Goal: Task Accomplishment & Management: Complete application form

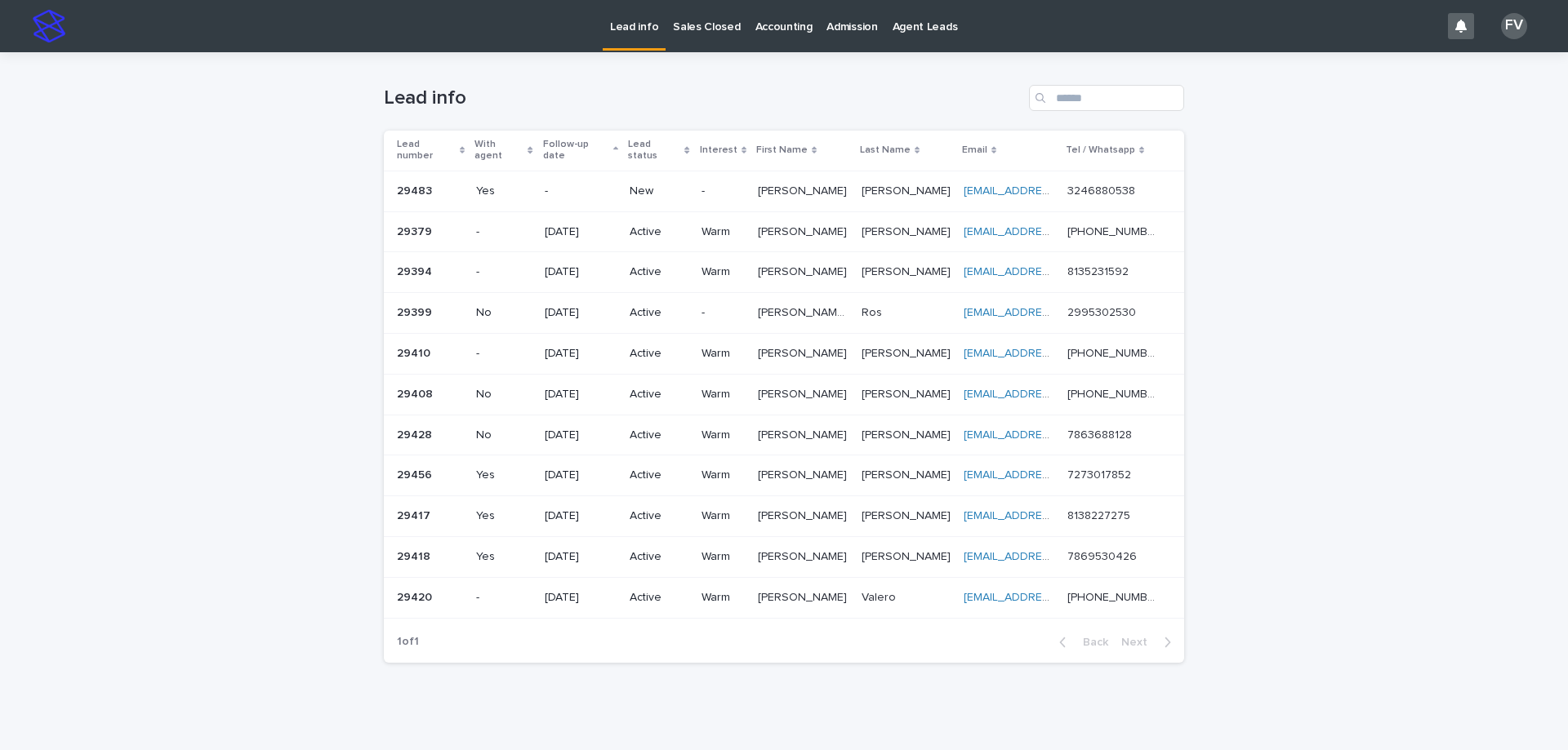
click at [651, 185] on p "New" at bounding box center [659, 191] width 58 height 14
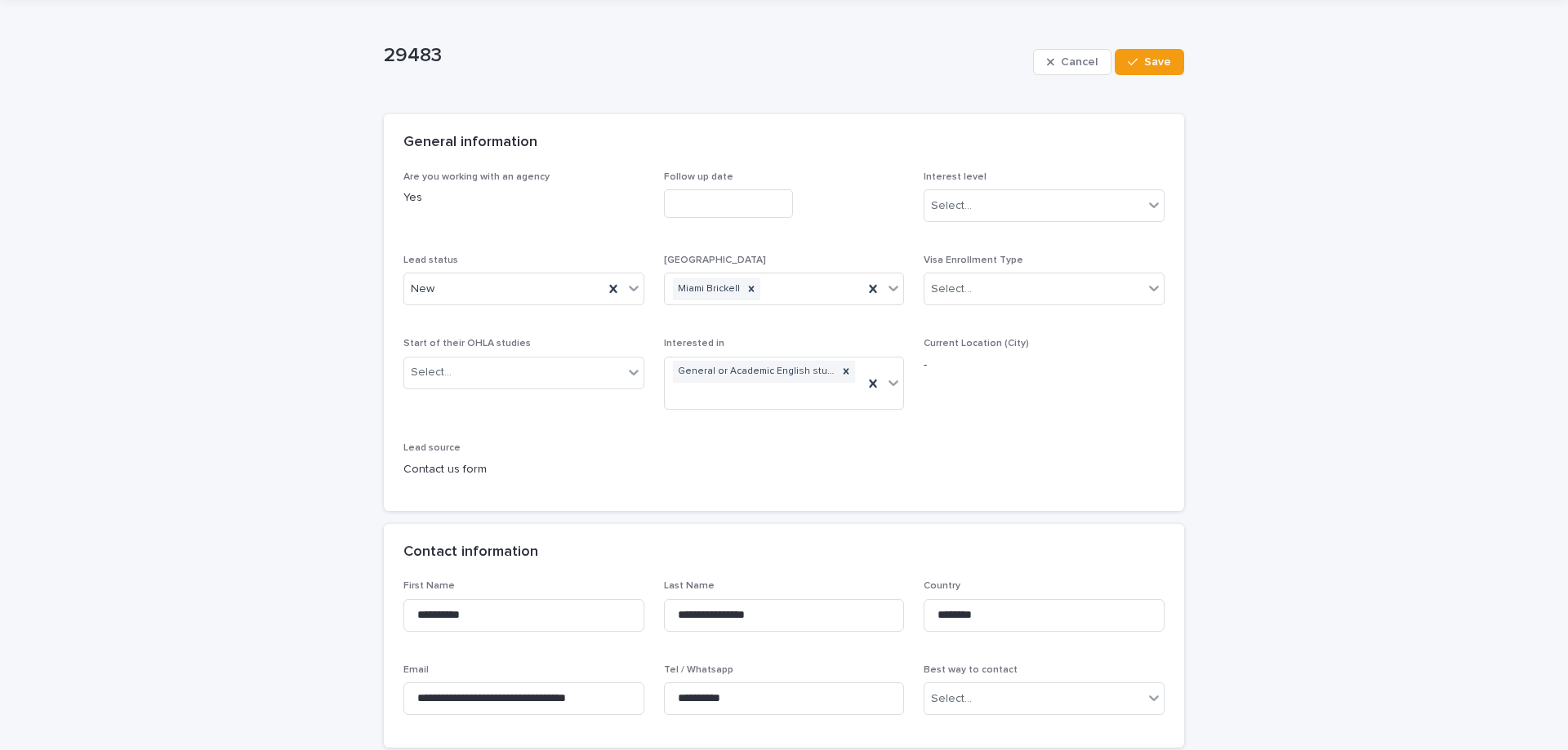
scroll to position [82, 0]
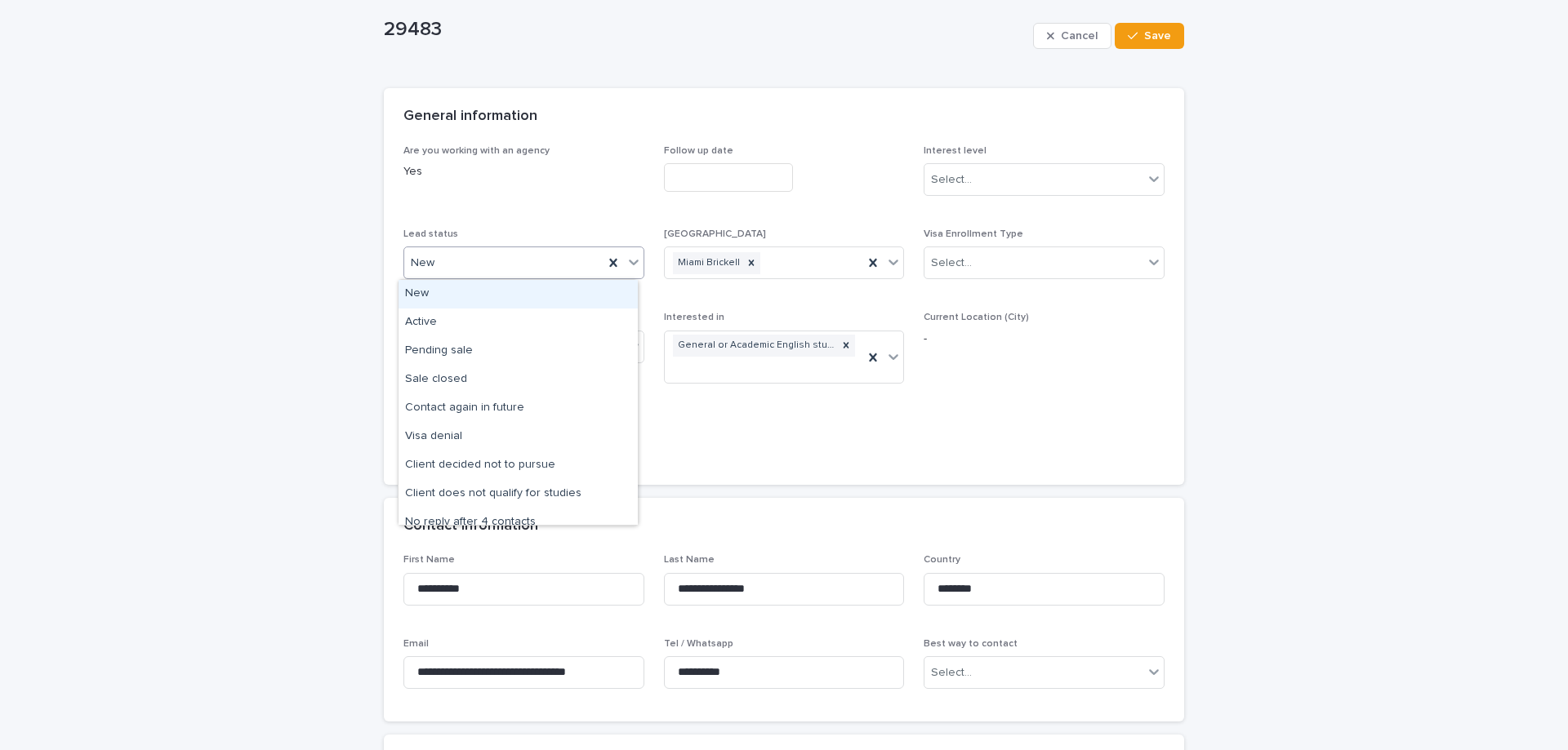
click at [476, 261] on div "New" at bounding box center [504, 264] width 199 height 27
click at [499, 329] on div "Active" at bounding box center [518, 323] width 239 height 29
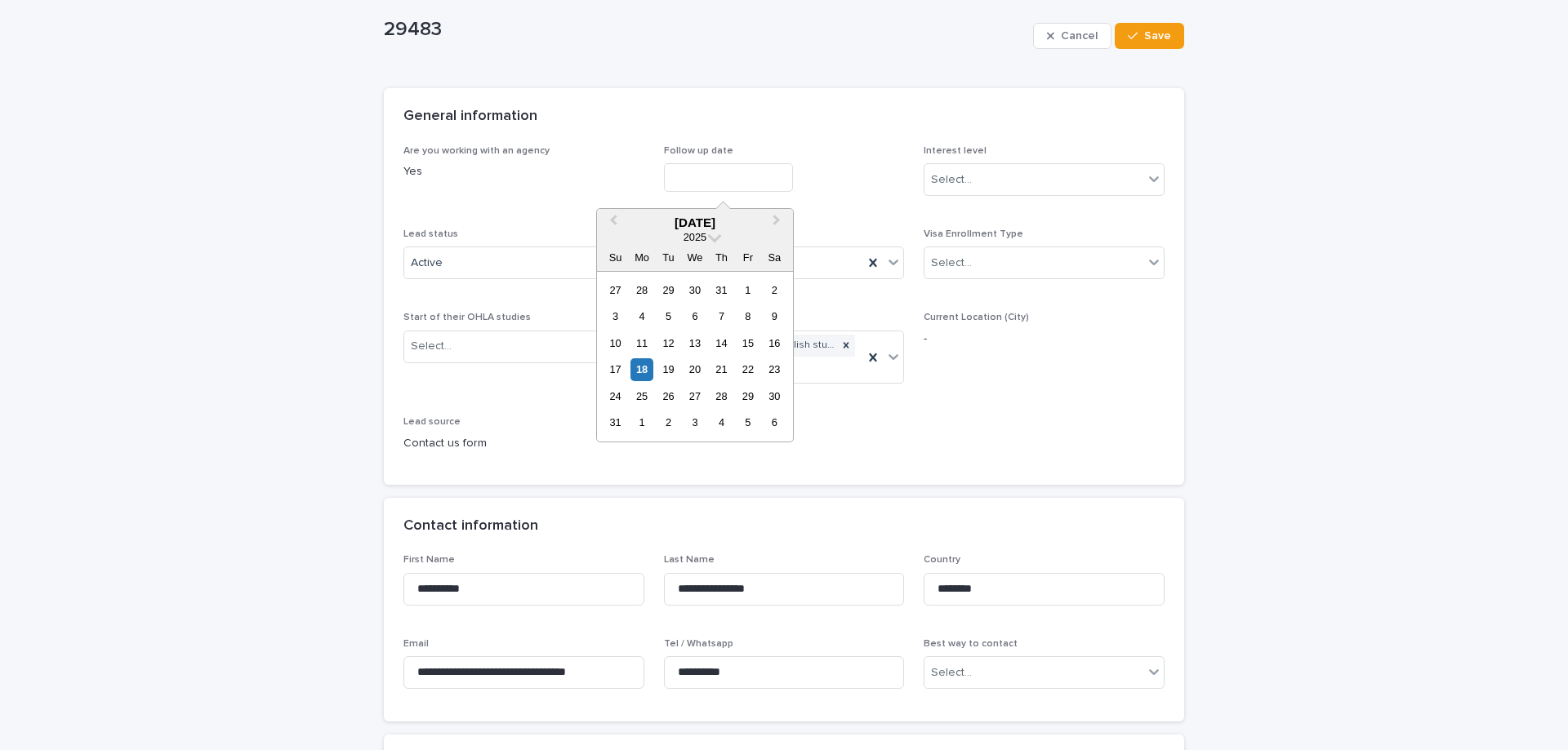
click at [714, 191] on input "text" at bounding box center [729, 178] width 129 height 29
click at [718, 397] on div "28" at bounding box center [721, 396] width 22 height 22
type input "**********"
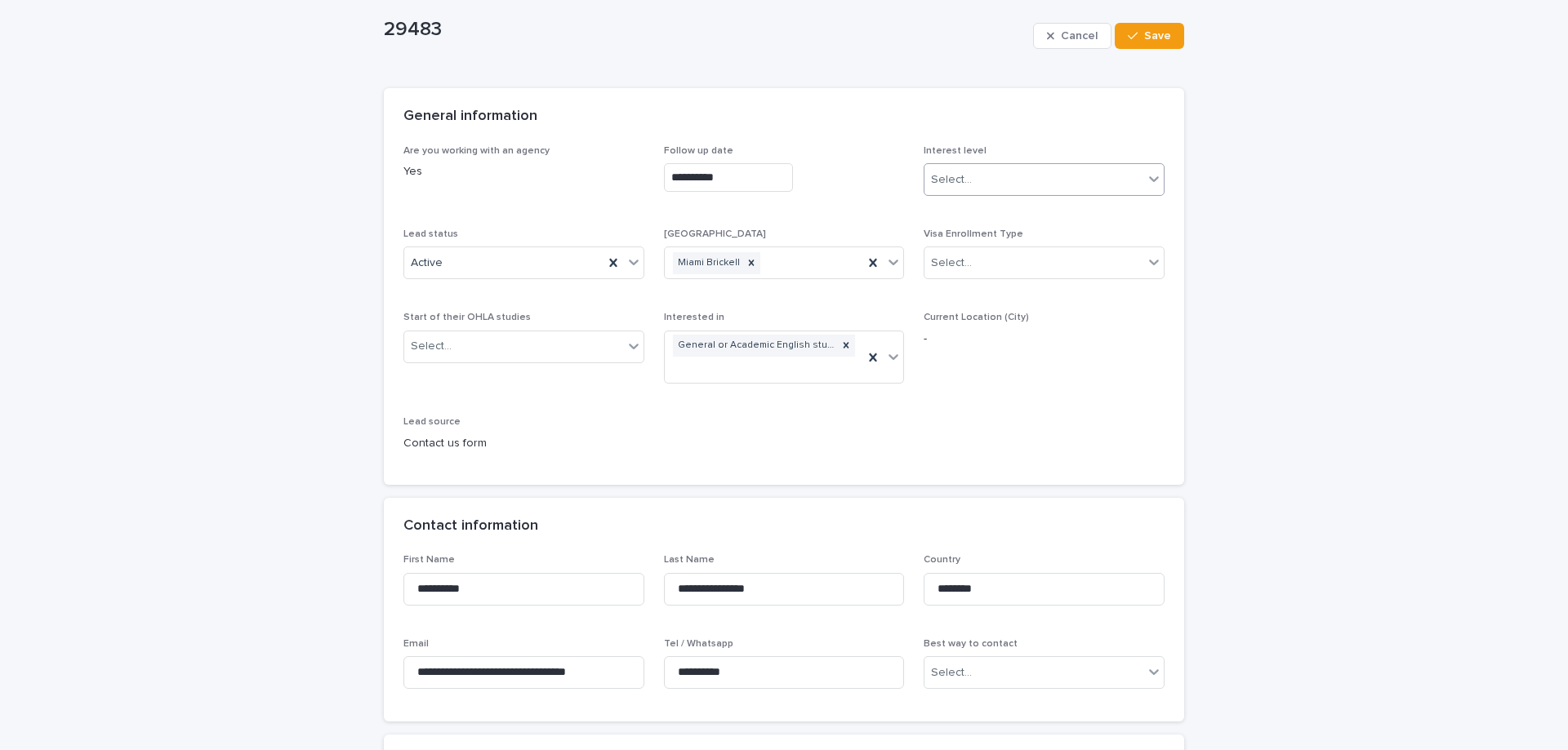
click at [718, 182] on div "Select..." at bounding box center [1034, 180] width 219 height 27
click at [718, 236] on div "Warm" at bounding box center [1038, 240] width 239 height 29
drag, startPoint x: 740, startPoint y: 668, endPoint x: 668, endPoint y: 677, distance: 72.6
click at [668, 553] on input "**********" at bounding box center [784, 673] width 241 height 32
click at [529, 553] on div "**********" at bounding box center [784, 628] width 761 height 148
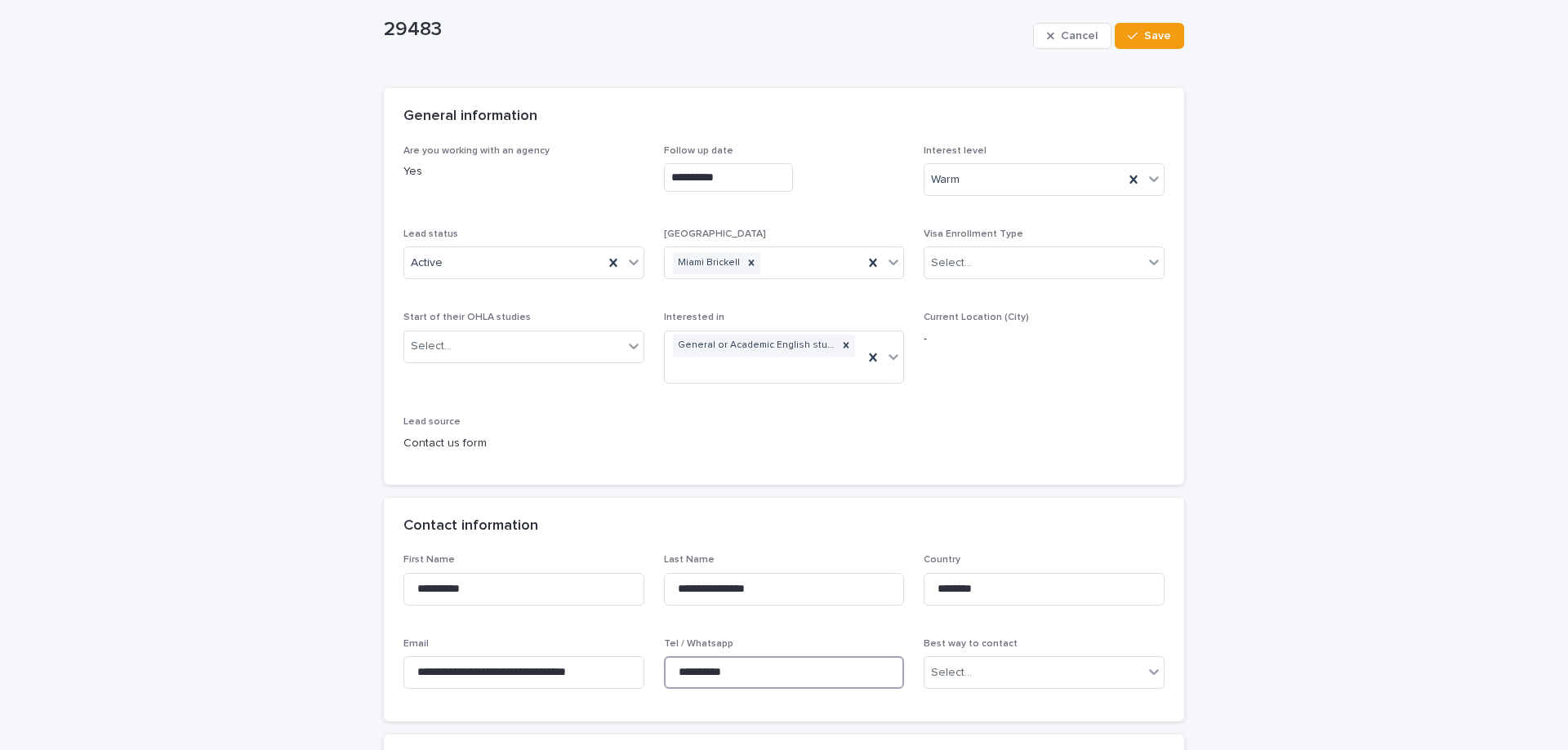
drag, startPoint x: 756, startPoint y: 674, endPoint x: 670, endPoint y: 673, distance: 86.0
click at [670, 553] on input "**********" at bounding box center [784, 673] width 241 height 32
click at [718, 524] on div "Contact information" at bounding box center [780, 526] width 755 height 18
click at [718, 31] on span "Save" at bounding box center [1158, 36] width 27 height 11
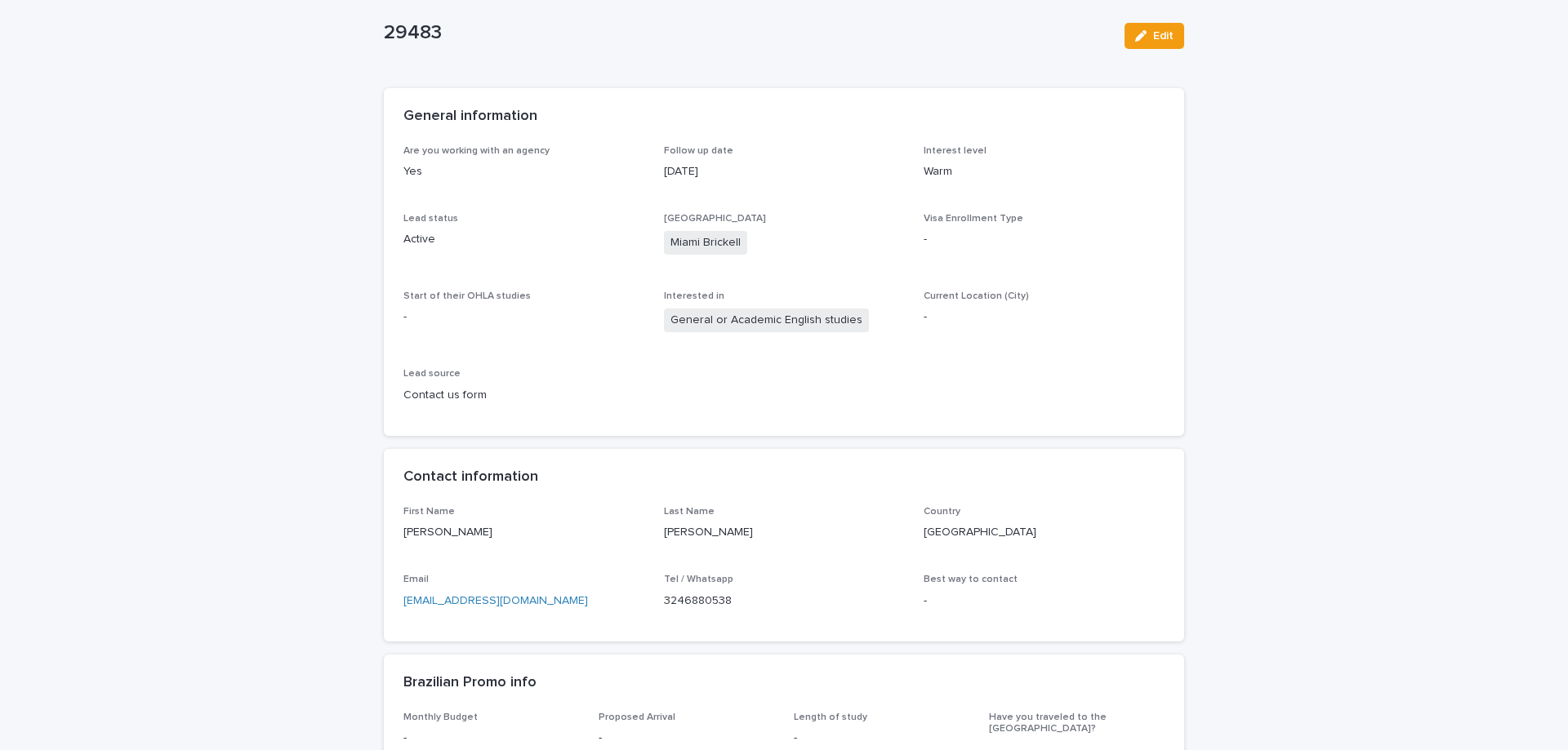
scroll to position [0, 0]
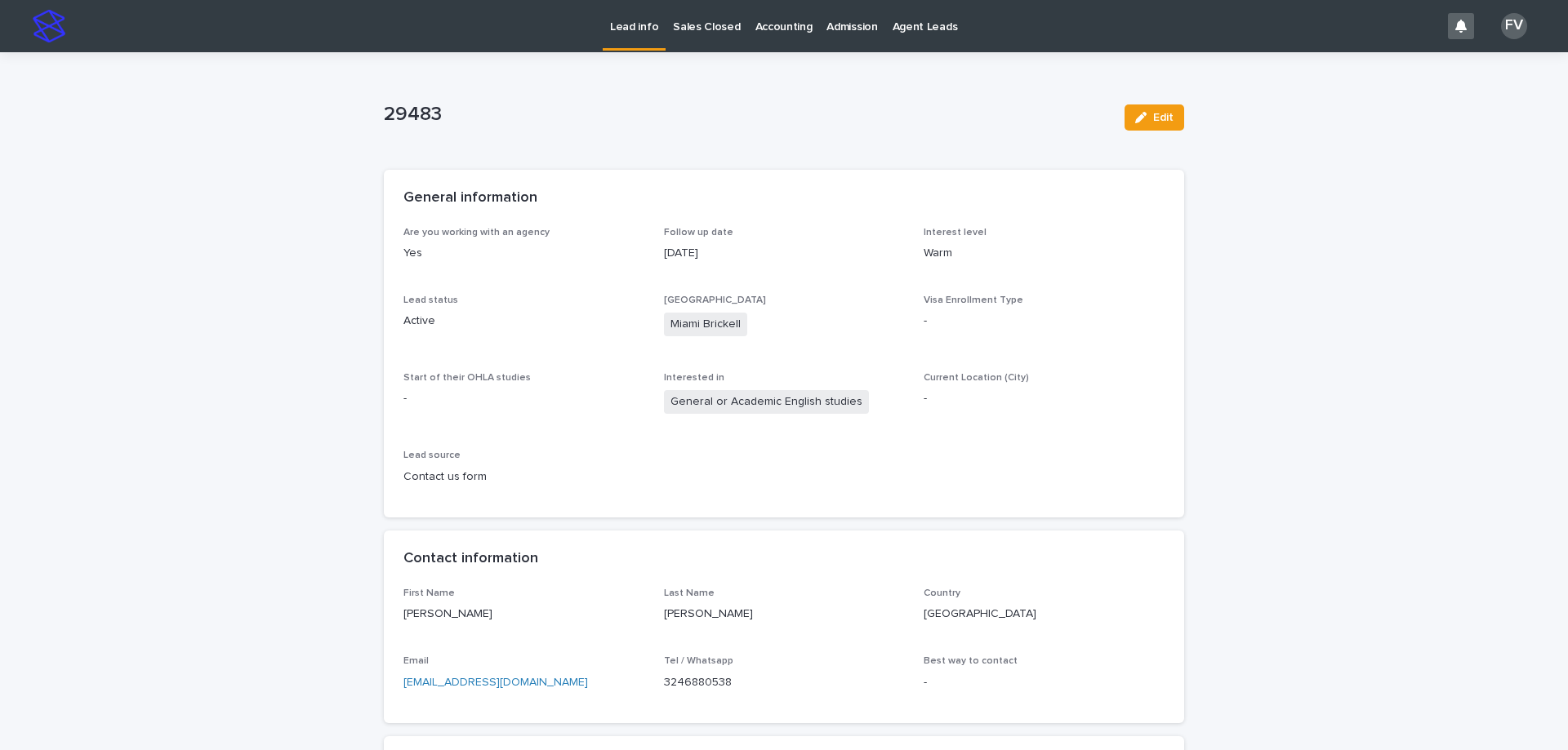
click at [701, 37] on link "Sales Closed" at bounding box center [706, 26] width 82 height 51
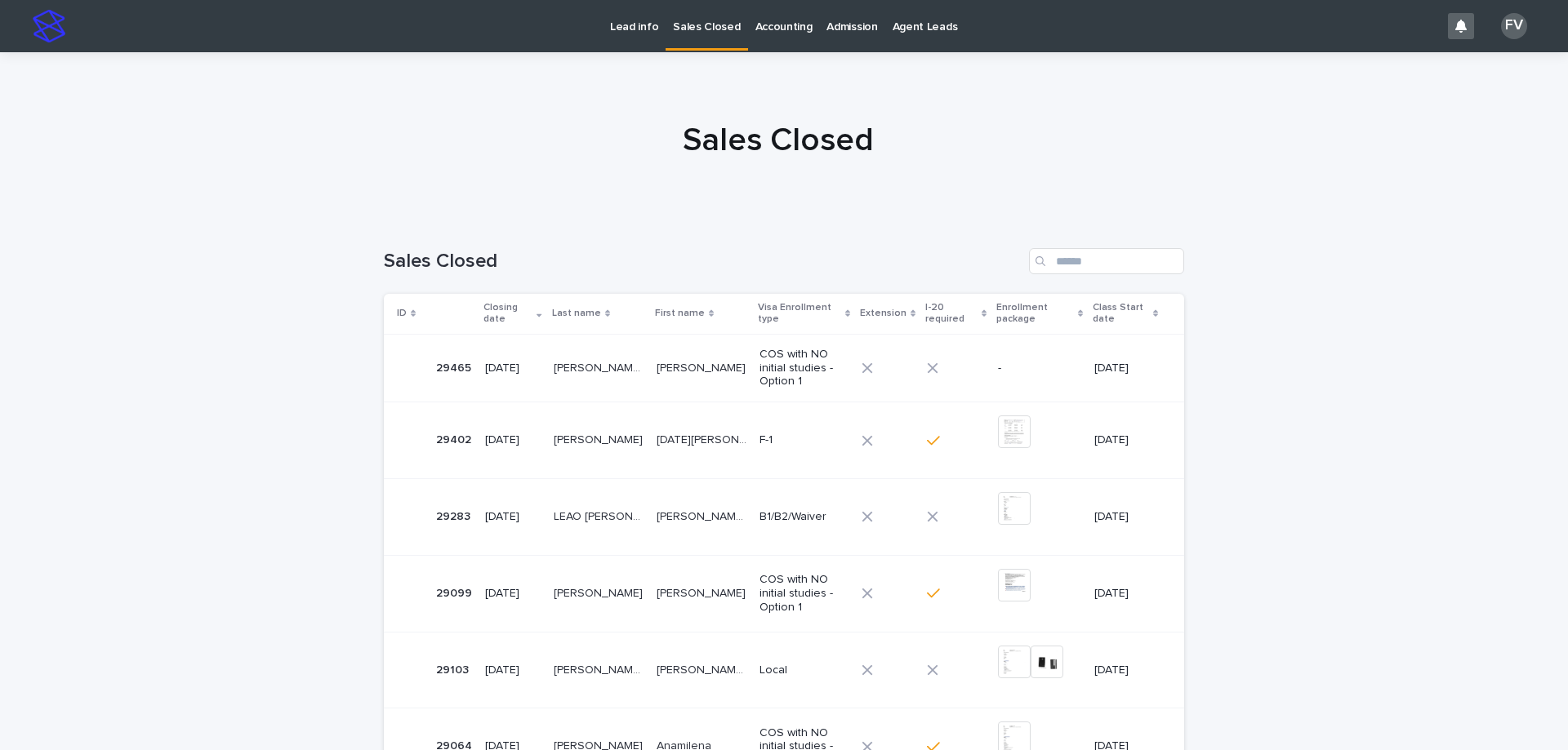
click at [555, 361] on p "[PERSON_NAME] [PERSON_NAME]" at bounding box center [600, 366] width 93 height 17
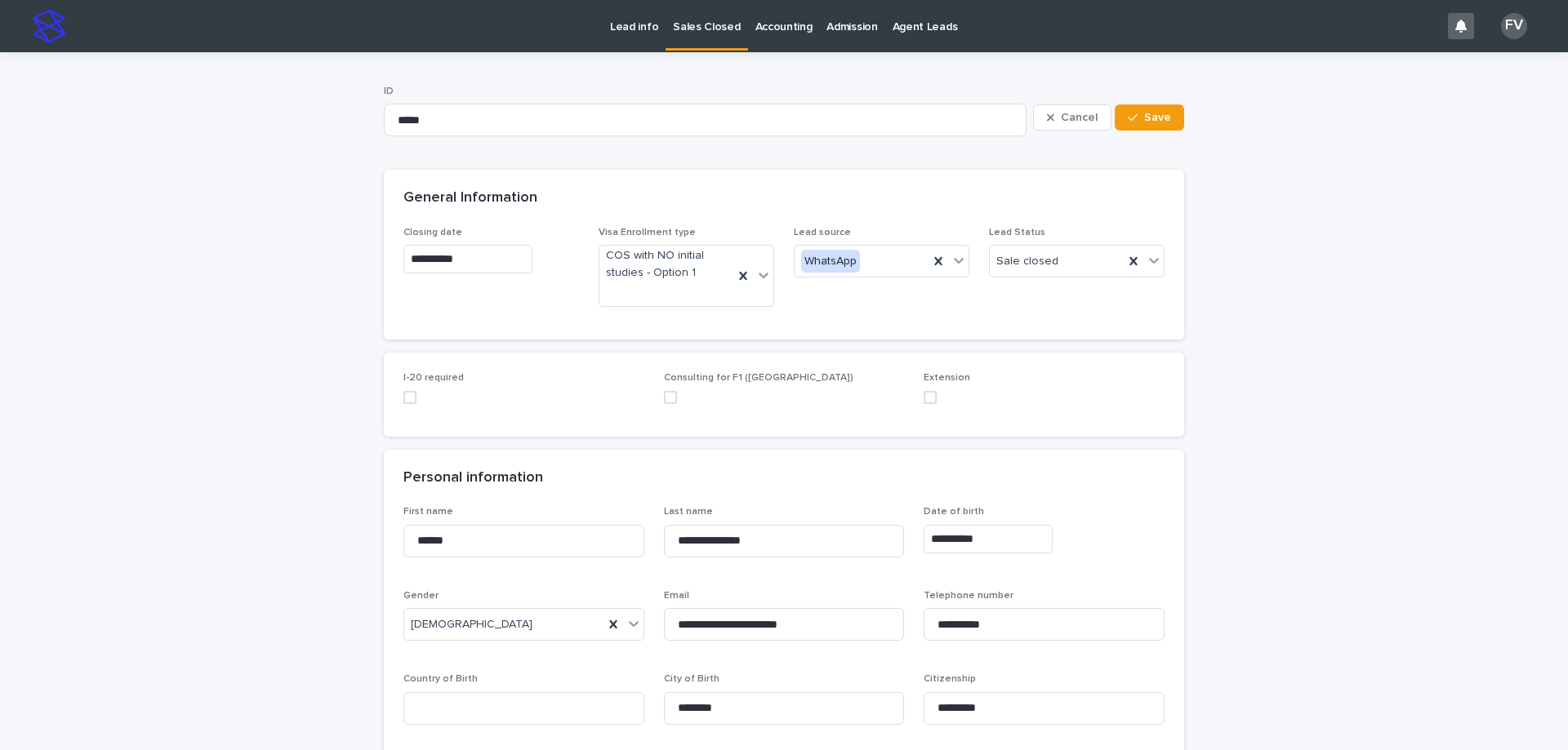
click at [636, 30] on p "Lead info" at bounding box center [634, 17] width 48 height 34
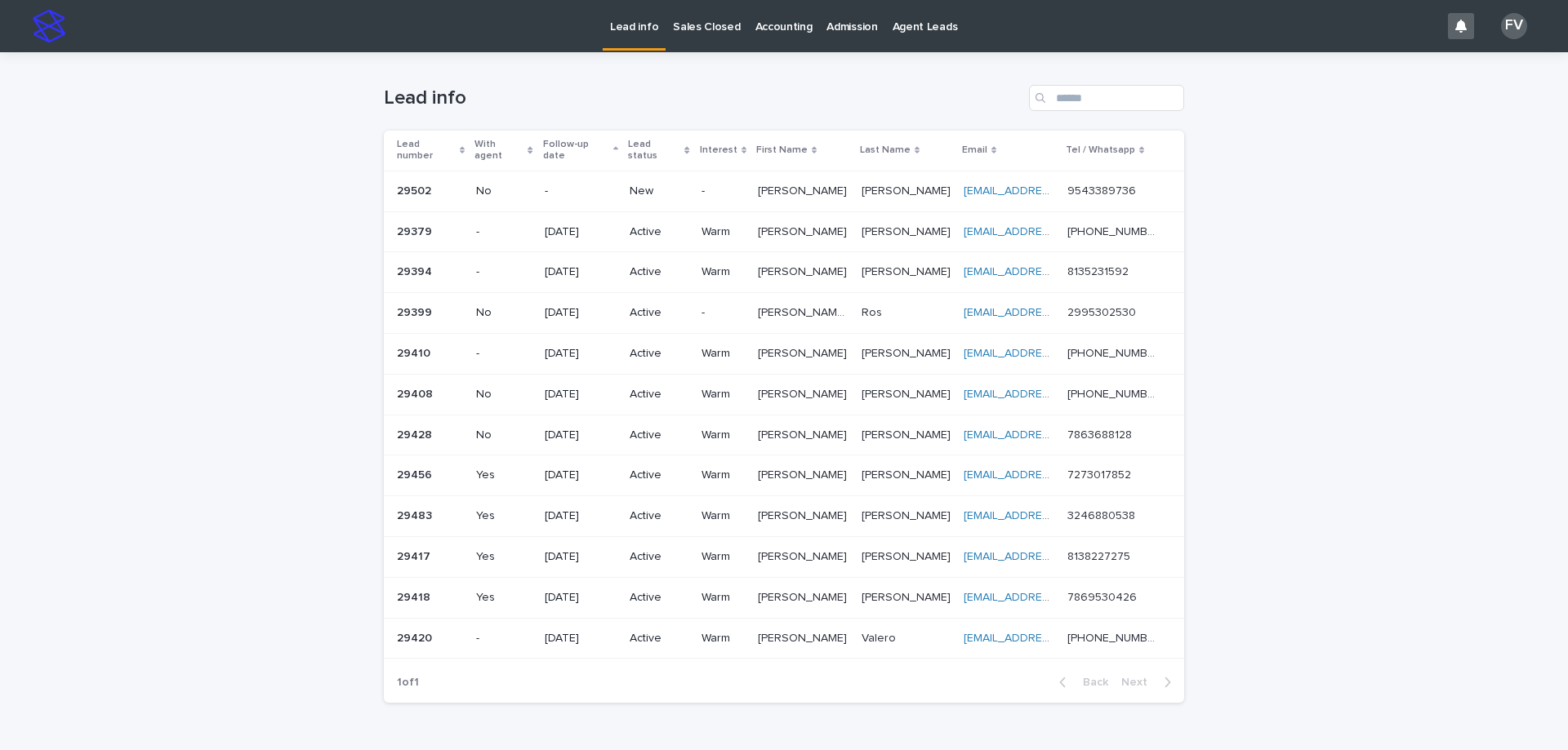
click at [643, 185] on p "New" at bounding box center [659, 191] width 58 height 14
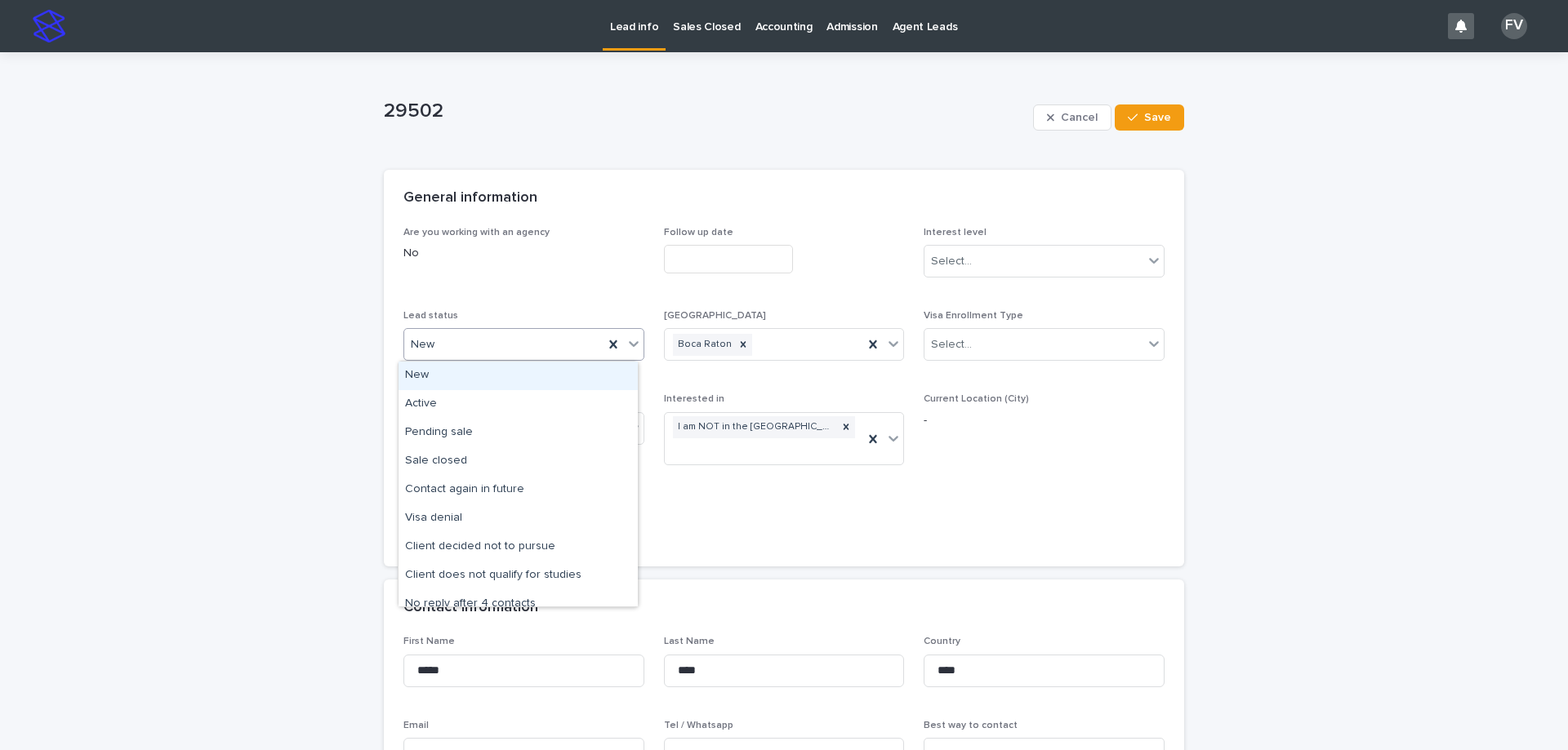
click at [485, 338] on div "New" at bounding box center [504, 345] width 199 height 27
click at [434, 407] on div "Active" at bounding box center [518, 405] width 239 height 29
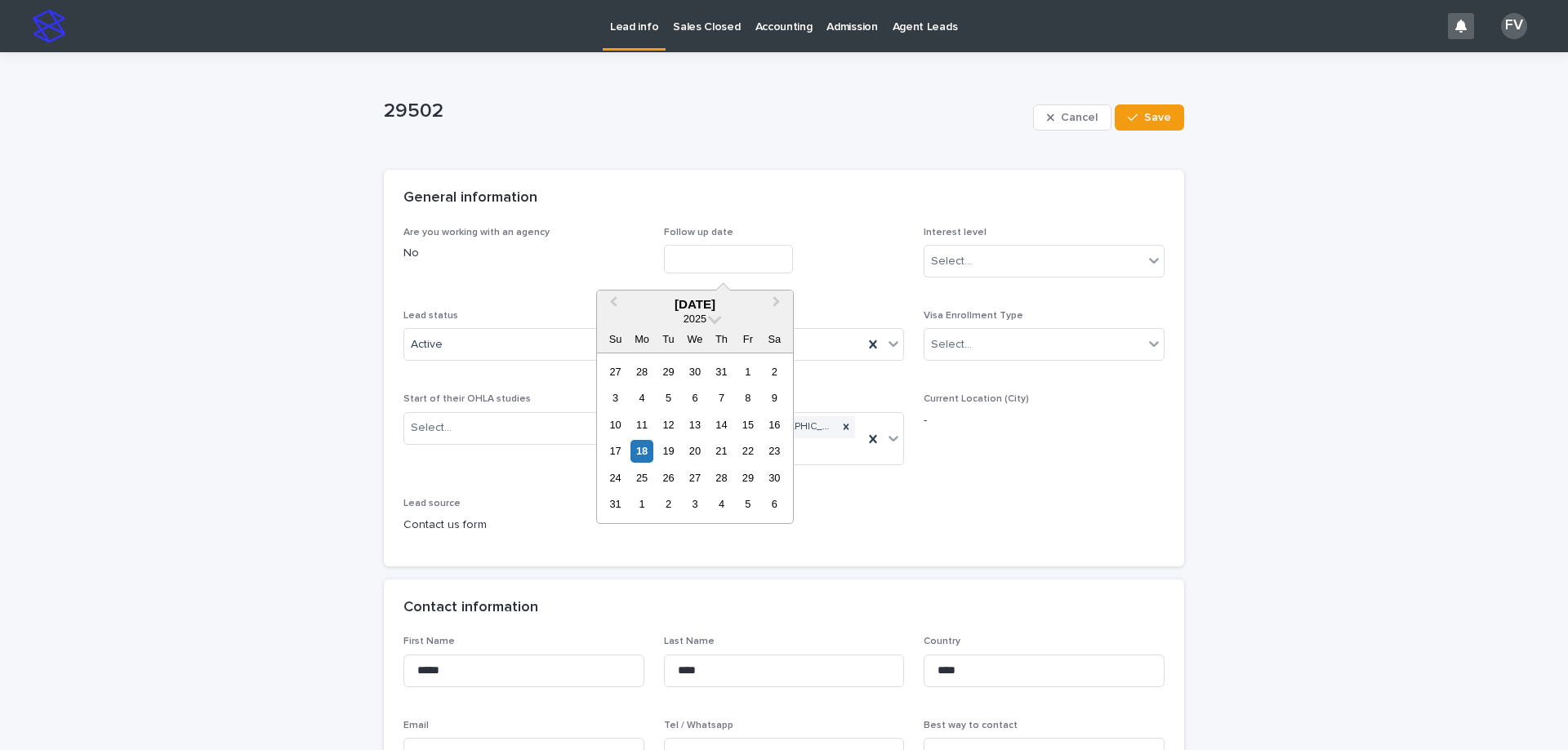
click at [718, 256] on input "text" at bounding box center [729, 259] width 129 height 29
click at [718, 469] on div "29" at bounding box center [748, 478] width 22 height 22
type input "**********"
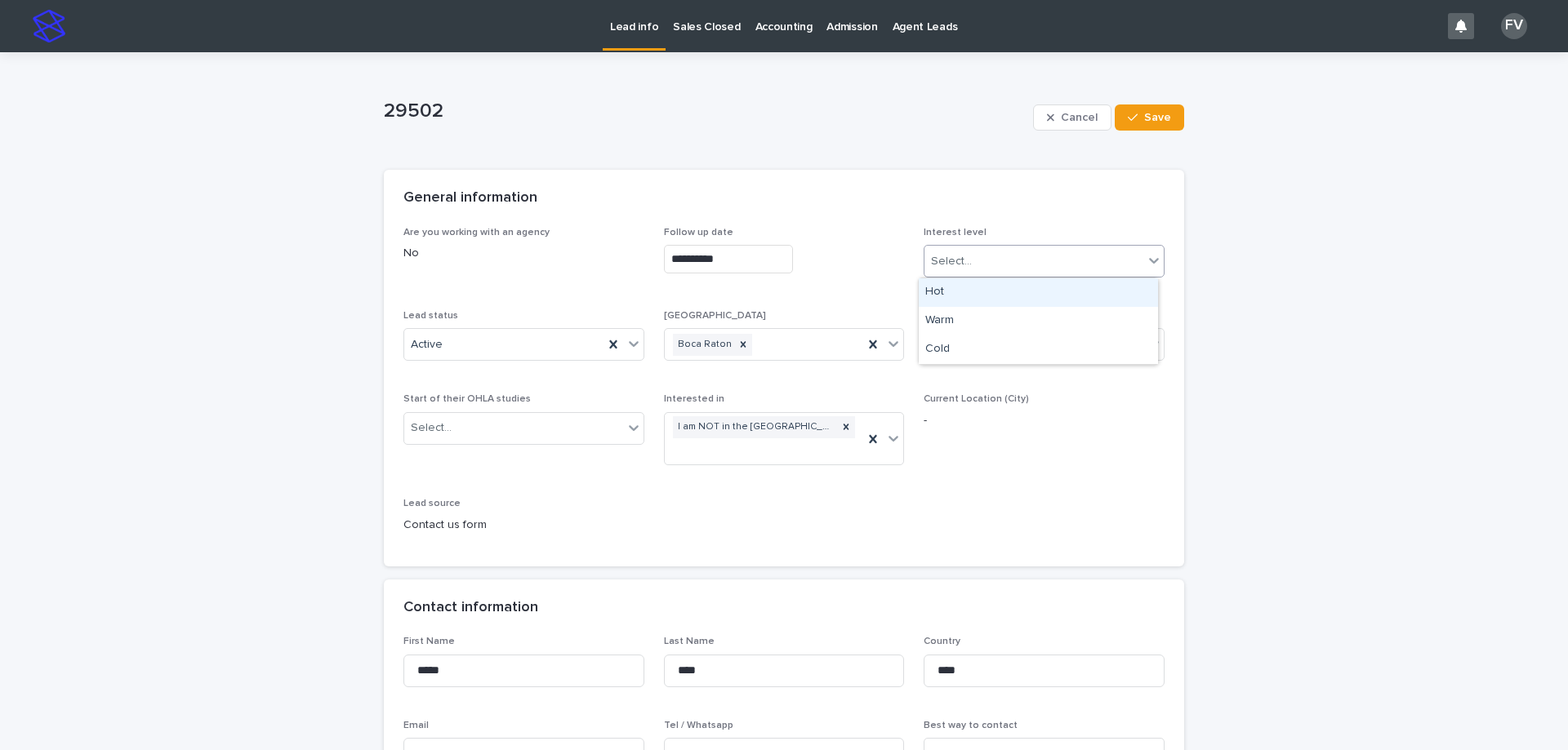
click at [718, 259] on div "Select..." at bounding box center [951, 262] width 41 height 17
click at [718, 334] on div "Warm" at bounding box center [1038, 321] width 239 height 29
click at [718, 113] on span "Save" at bounding box center [1158, 117] width 27 height 11
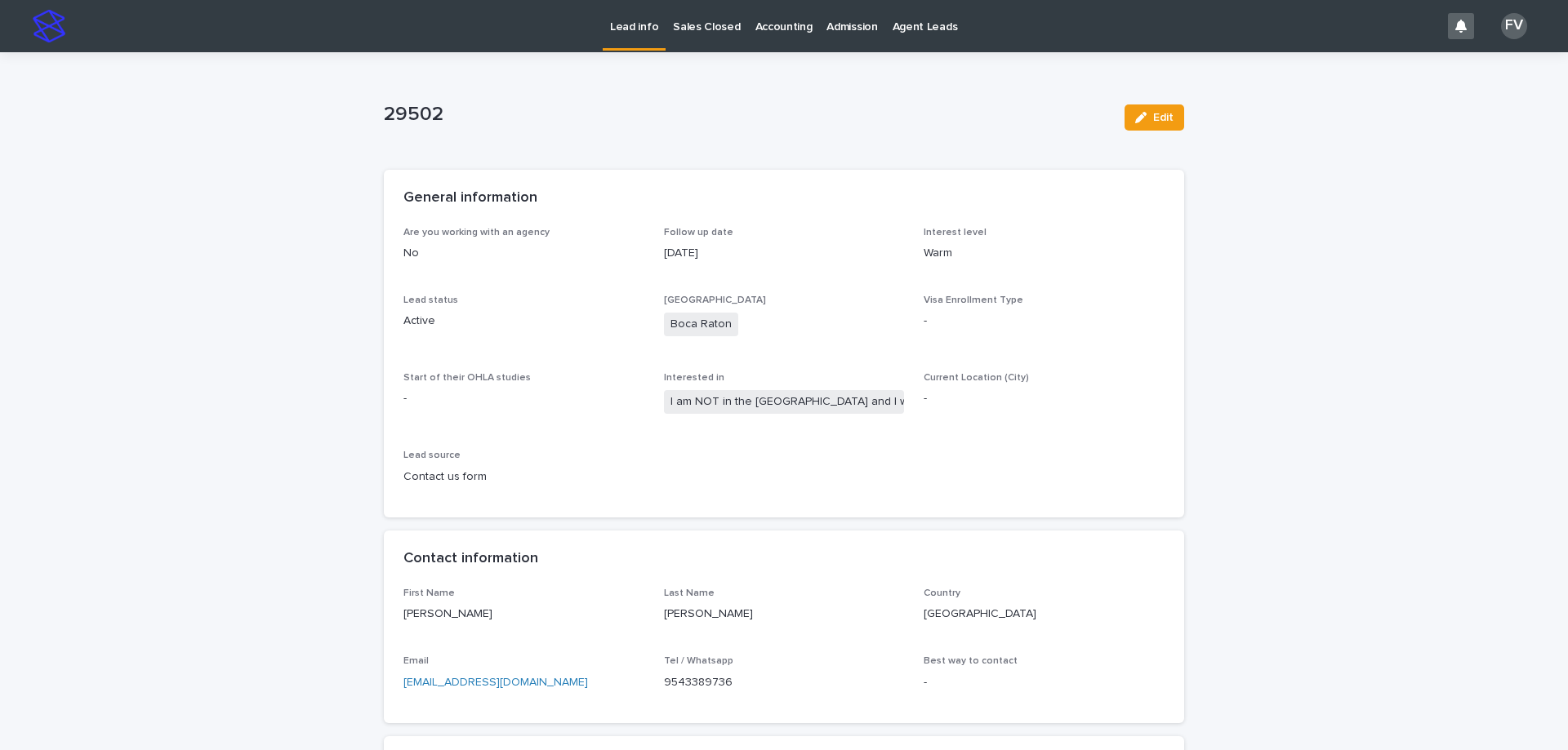
click at [617, 32] on p "Lead info" at bounding box center [634, 17] width 48 height 34
